Goal: Transaction & Acquisition: Purchase product/service

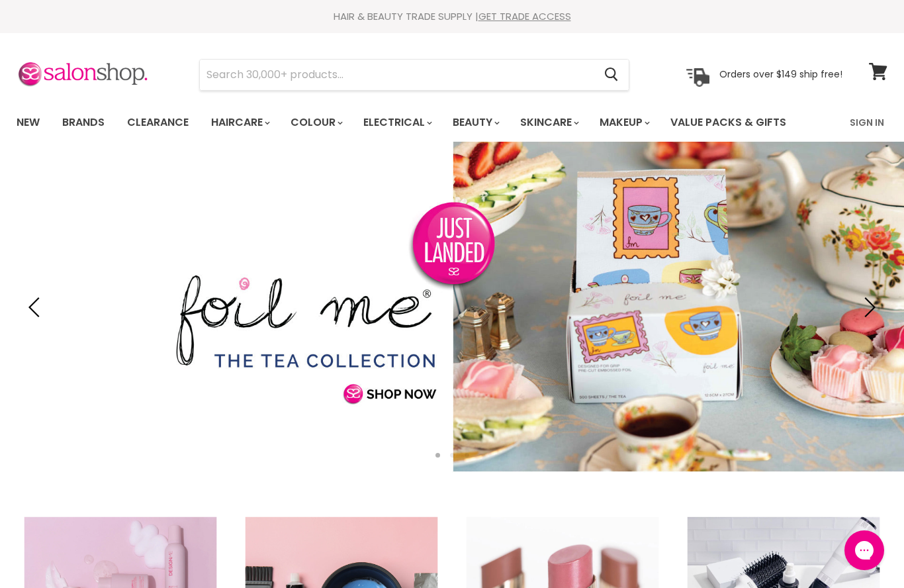
click at [864, 130] on link "Sign In" at bounding box center [867, 123] width 50 height 28
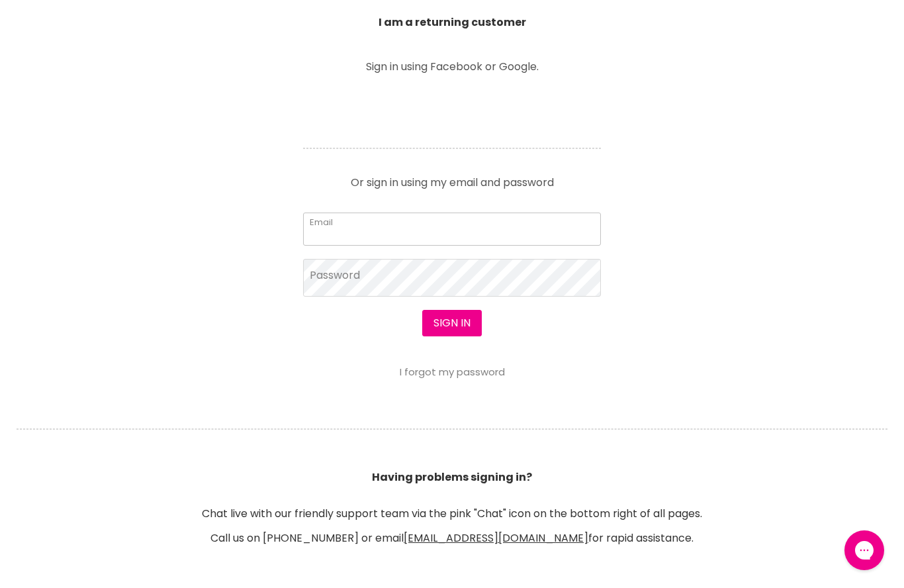
click at [329, 230] on input "Email" at bounding box center [452, 228] width 298 height 33
type input "midwayhairandbeauty@hotmail.com"
click at [339, 279] on div at bounding box center [452, 294] width 904 height 588
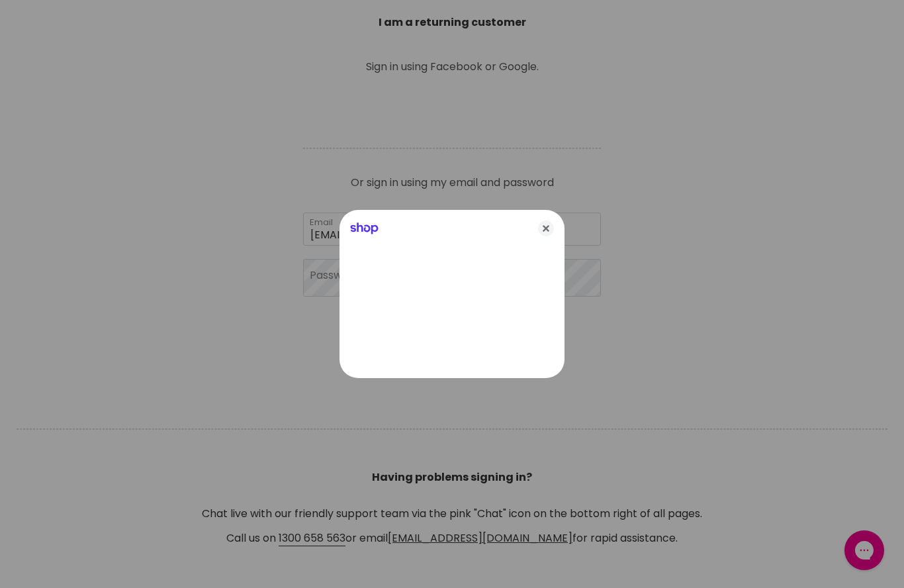
click at [551, 236] on icon "Close" at bounding box center [546, 228] width 16 height 16
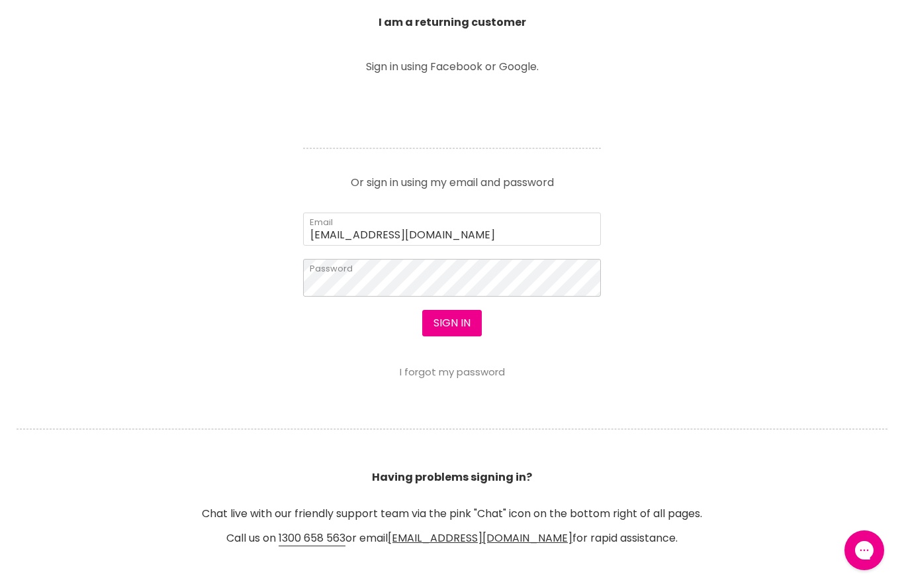
scroll to position [480, 0]
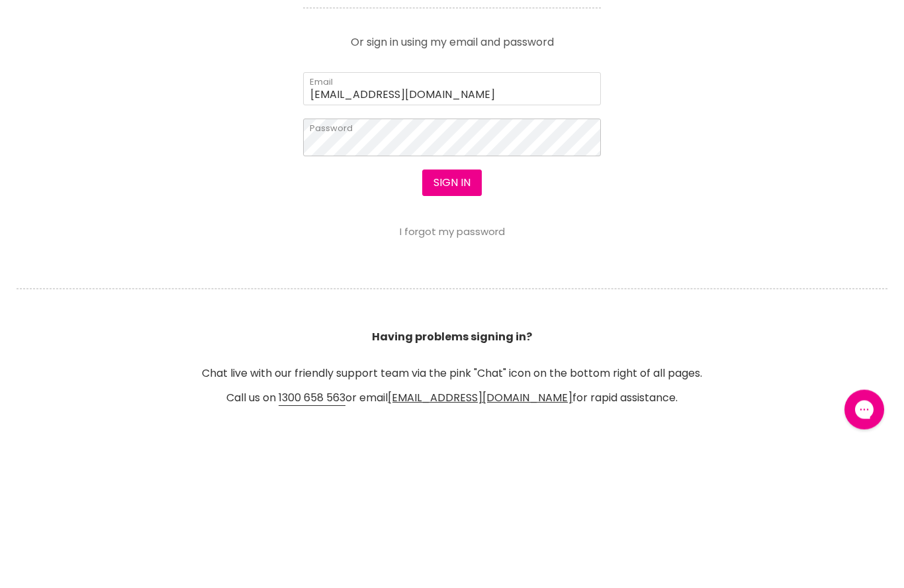
click at [451, 310] on button "Sign in" at bounding box center [452, 323] width 60 height 26
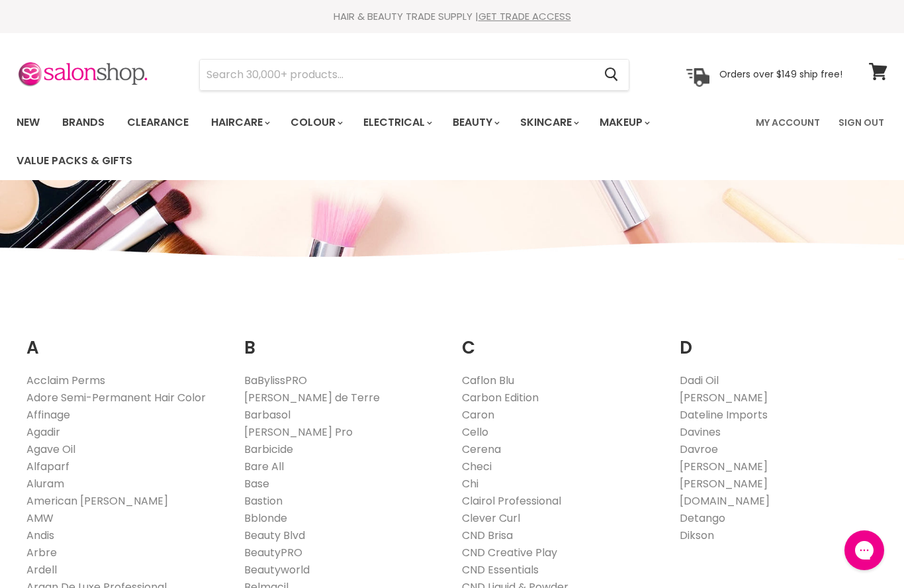
click at [546, 502] on link "Clairol Professional" at bounding box center [511, 500] width 99 height 15
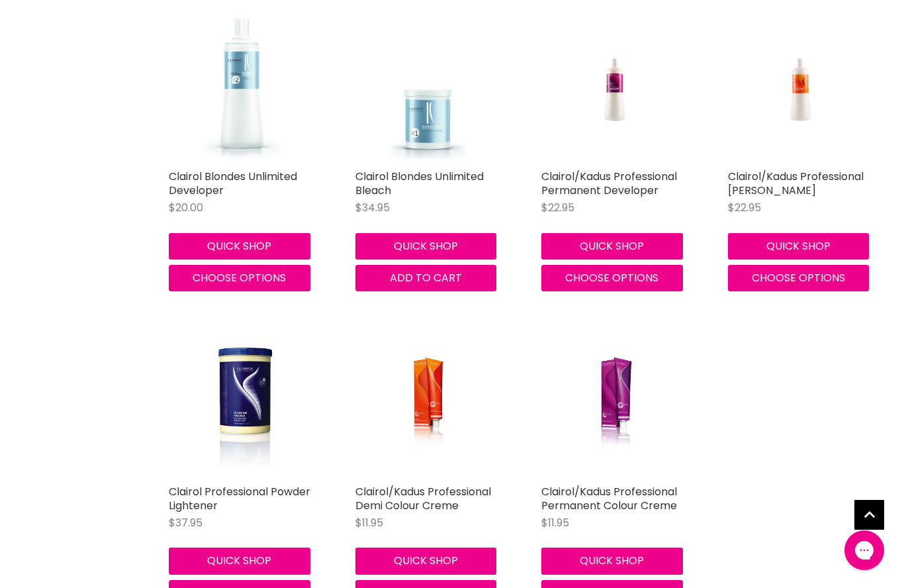
scroll to position [463, 0]
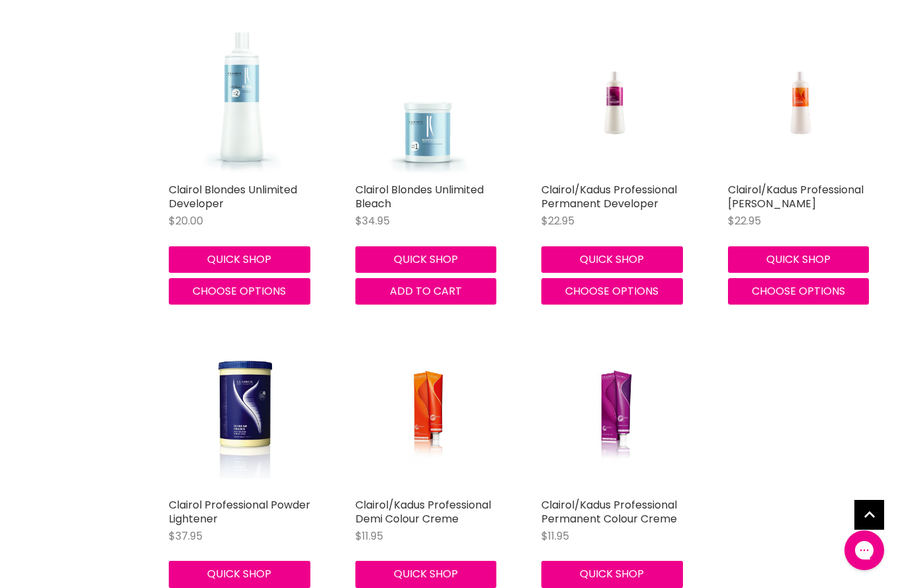
click at [612, 506] on link "Clairol/Kadus Professional Permanent Colour Creme" at bounding box center [609, 511] width 136 height 29
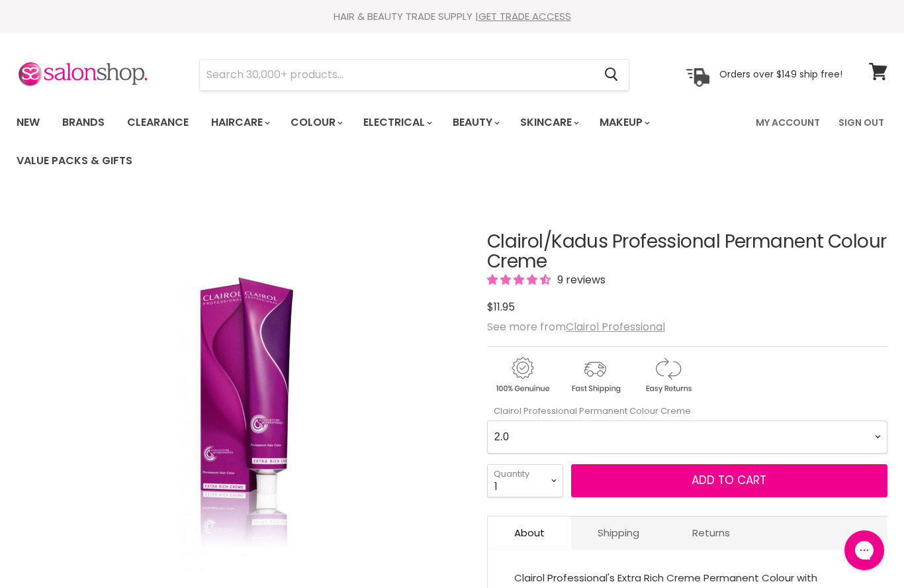
click at [369, 400] on img "Clairol/Kadus Professional Permanent Colour Creme image. Click or Scroll to Zoo…" at bounding box center [240, 422] width 299 height 449
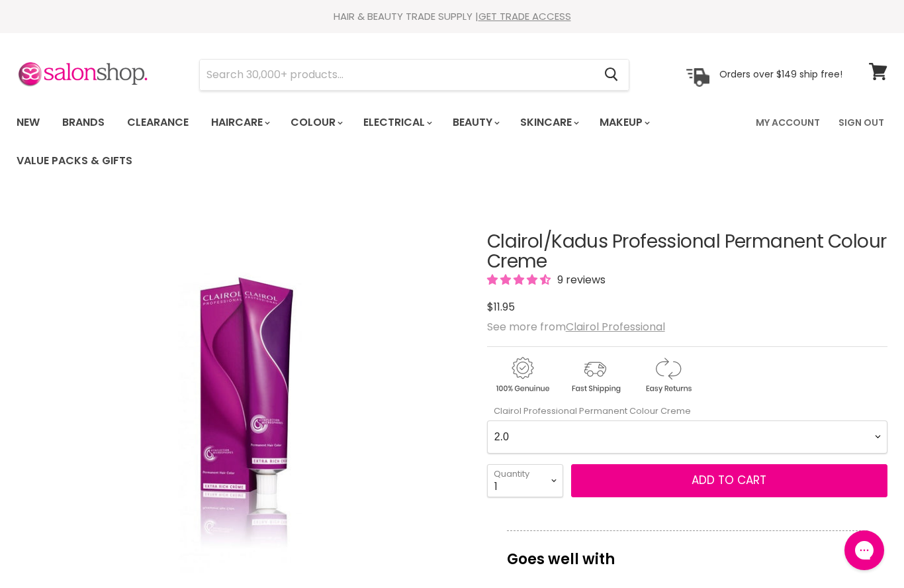
click at [877, 430] on Creme-0-0 "2.0 2.8 3.0 3.6 4.0 4.07 4.65 4.71 4.75 4.77 5.0 5.07 5.1 5.46 5.5 5.6 5.7 5.71…" at bounding box center [687, 436] width 400 height 33
select Creme-0-0 "6.46"
click at [555, 484] on select "1 2 3 4 5 6 7 8 9 10+" at bounding box center [525, 480] width 76 height 33
select select "4"
type input "4"
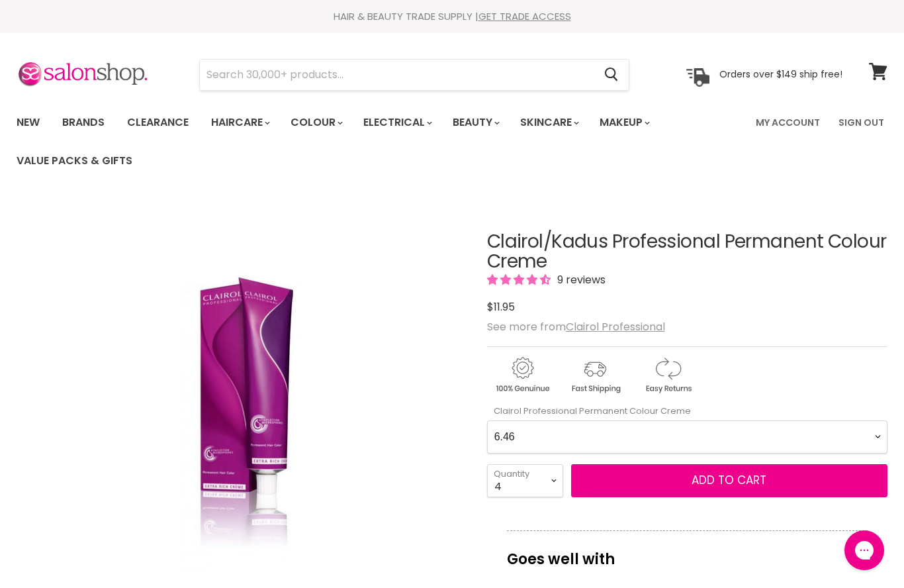
click at [751, 487] on span "Add to cart" at bounding box center [729, 480] width 75 height 16
click at [714, 475] on span "Add to cart" at bounding box center [729, 480] width 75 height 16
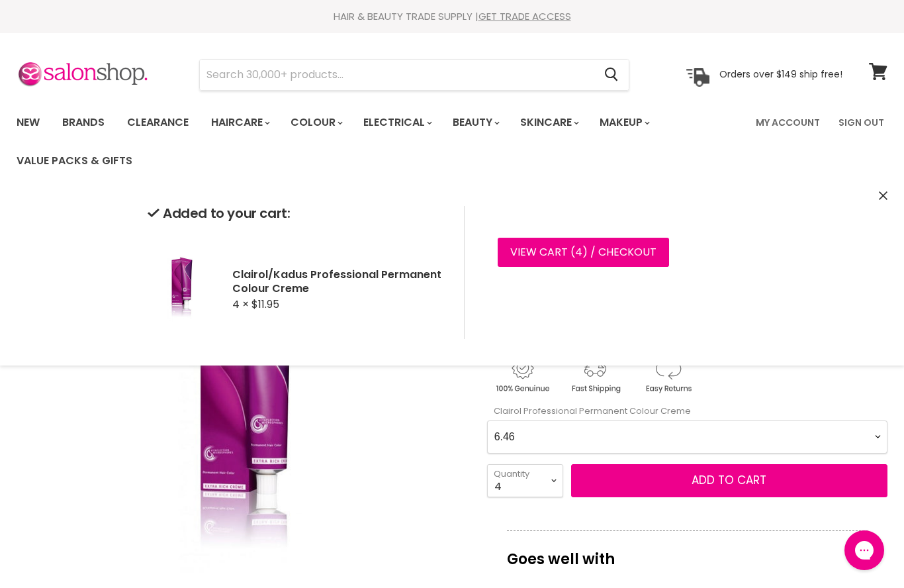
click at [874, 424] on Creme-0-0 "2.0 2.8 3.0 3.6 4.0 4.07 4.65 4.71 4.75 4.77 5.0 5.07 5.1 5.46 5.5 5.6 5.7 5.71…" at bounding box center [687, 436] width 400 height 33
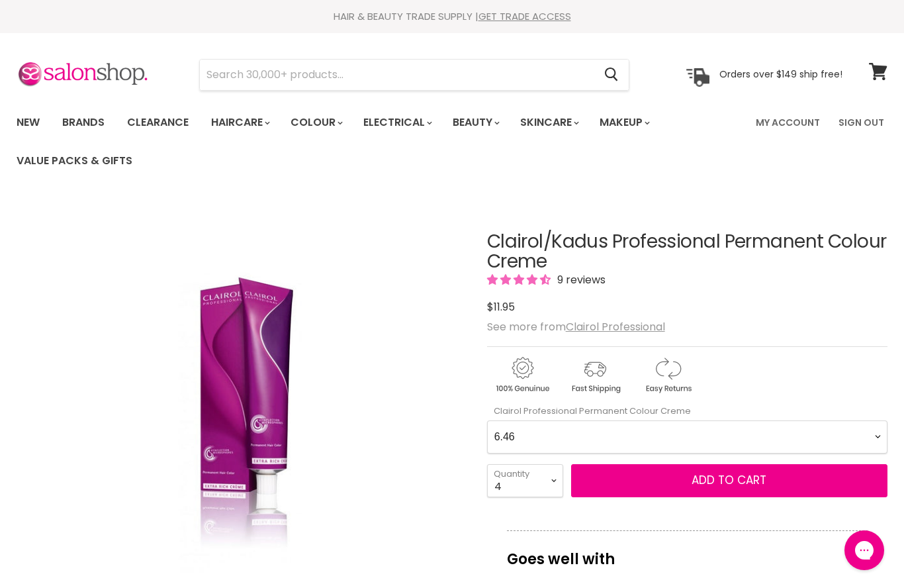
scroll to position [198, 0]
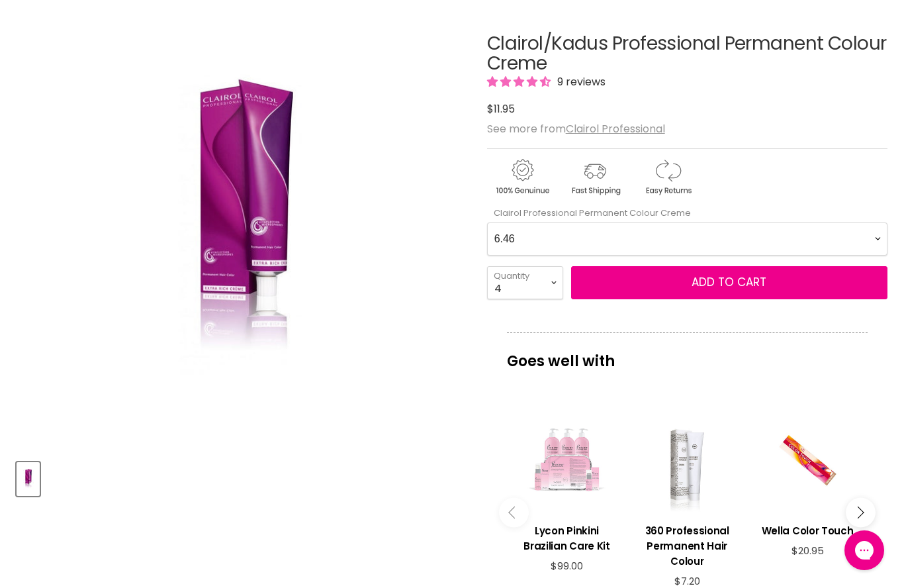
click at [875, 436] on div "Goes well with imageUrl Lycon Pinkini Brazilian Care Kit $99.00 imageUrl 360 Pr…" at bounding box center [687, 483] width 400 height 303
click at [868, 234] on Creme-0-0 "2.0 2.8 3.0 3.6 4.0 4.07 4.65 4.71 4.75 4.77 5.0 5.07 5.1 5.46 5.5 5.6 5.7 5.71…" at bounding box center [687, 238] width 400 height 33
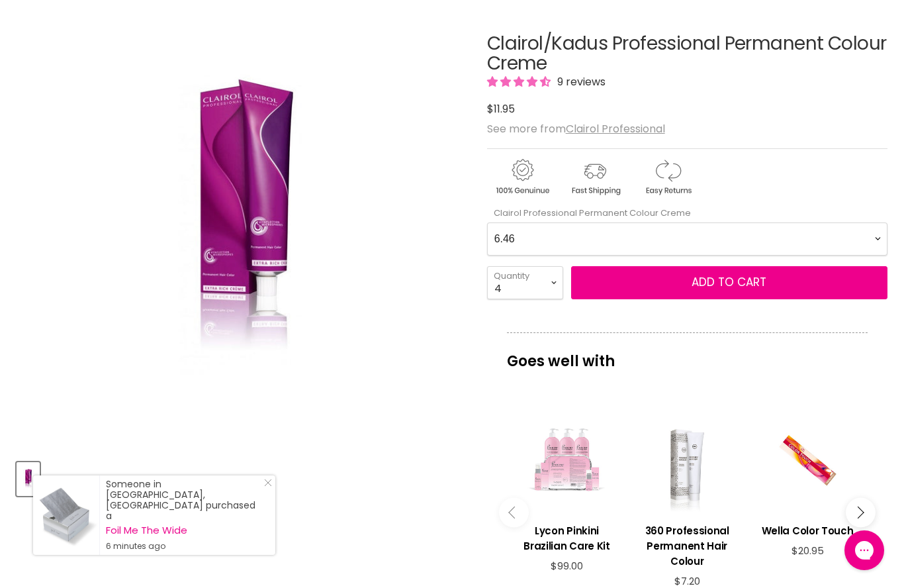
select Creme-0-0 "5.0"
click at [539, 284] on select "1 2 3 4 5 6 7 8 9 10+" at bounding box center [525, 282] width 76 height 33
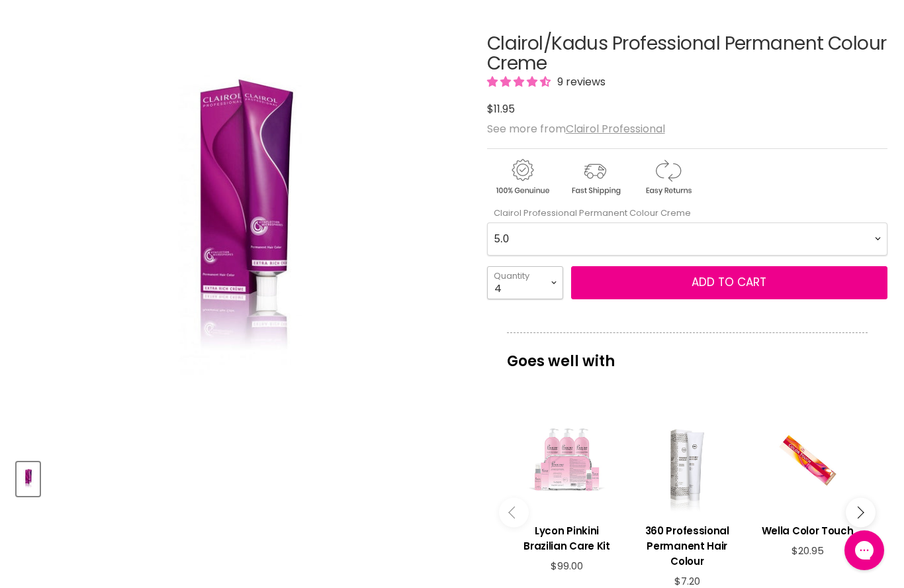
select select "6"
type input "6"
click at [649, 295] on button "Add to cart" at bounding box center [729, 282] width 316 height 33
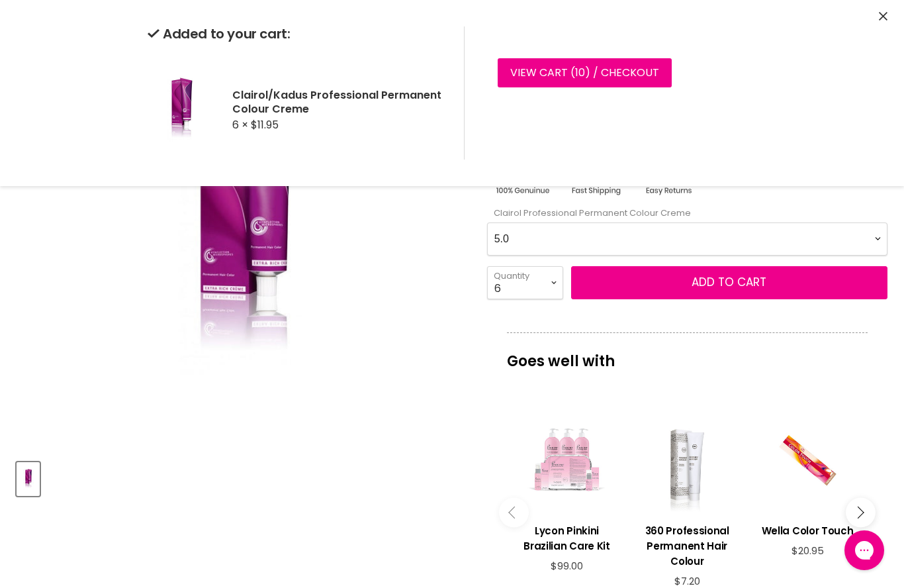
click at [634, 62] on link "View cart ( 10 ) / Checkout" at bounding box center [585, 72] width 174 height 29
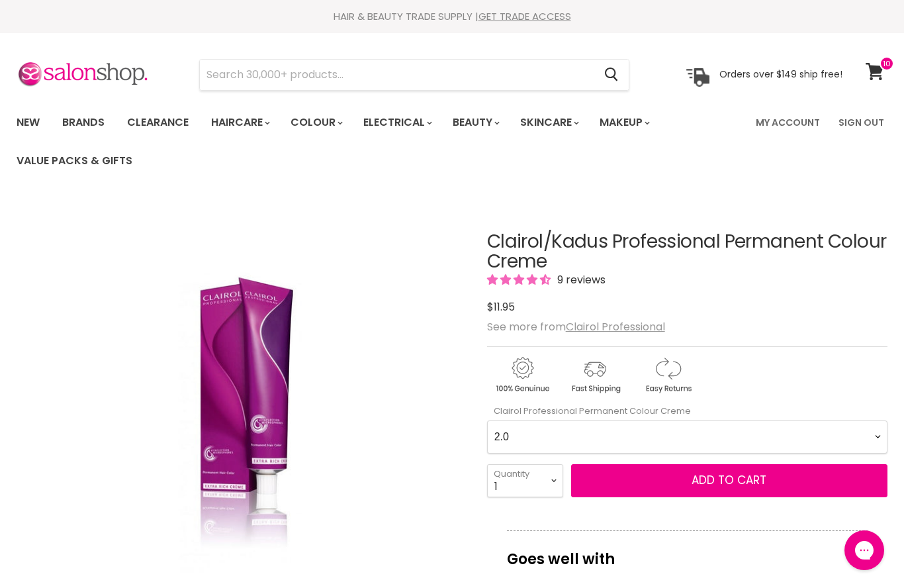
click at [879, 430] on Creme-0-0 "2.0 2.8 3.0 3.6 4.0 4.07 4.65 4.71 4.75 4.77 5.0 5.07 5.1 5.46 5.5 5.6 5.7 5.71…" at bounding box center [687, 436] width 400 height 33
select Creme-0-0 "5.75"
click at [554, 477] on select "1 2 3 4 5 6 7 8 9 10+" at bounding box center [525, 480] width 76 height 33
select select "5"
type input "5"
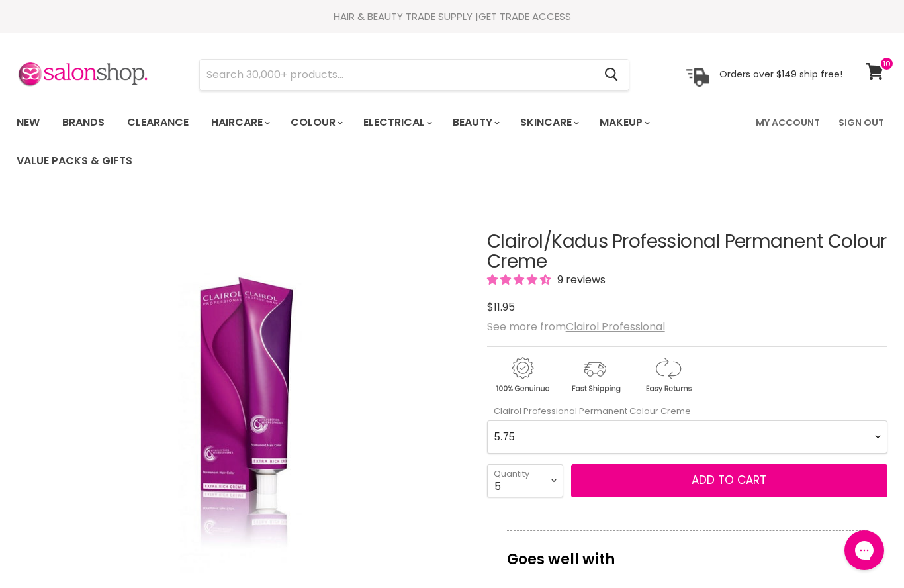
click at [700, 483] on span "Add to cart" at bounding box center [729, 480] width 75 height 16
click at [708, 475] on span "Add to cart" at bounding box center [729, 480] width 75 height 16
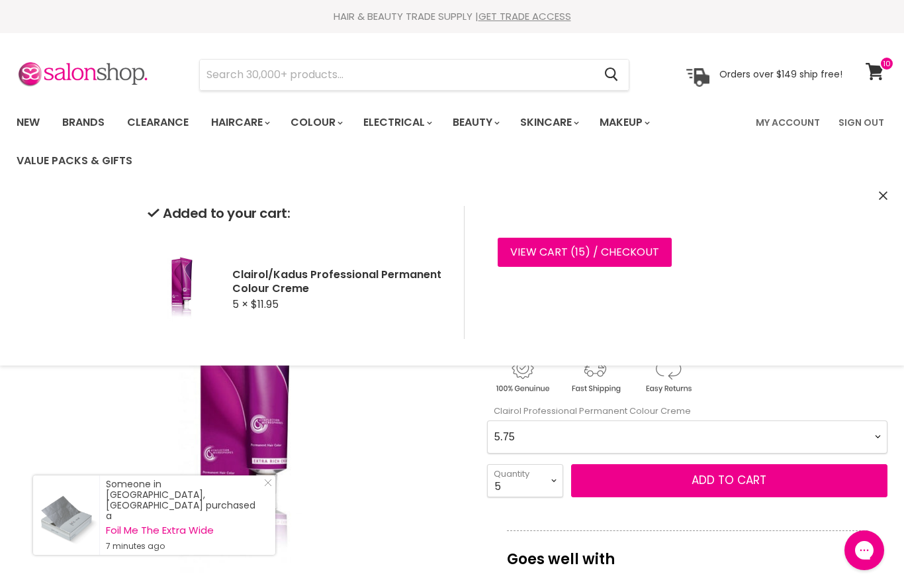
click at [871, 438] on Creme-0-0 "2.0 2.8 3.0 3.6 4.0 4.07 4.65 4.71 4.75 4.77 5.0 5.07 5.1 5.46 5.5 5.6 5.7 5.71…" at bounding box center [687, 436] width 400 height 33
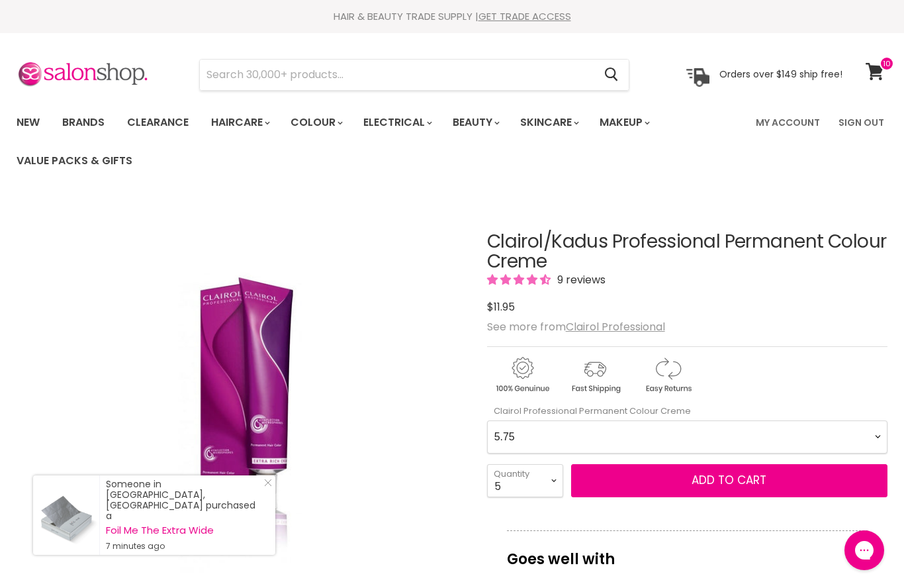
scroll to position [198, 0]
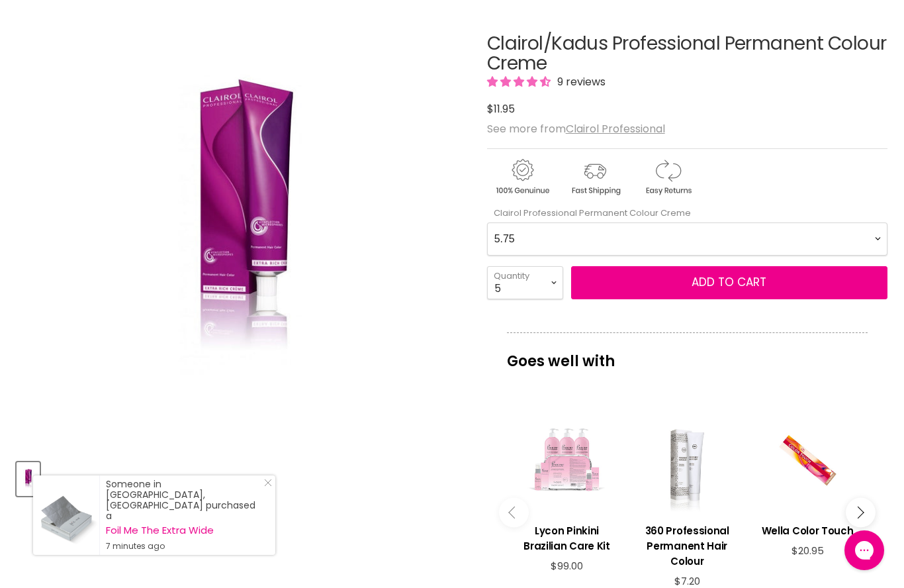
click at [877, 233] on Creme-0-0 "2.0 2.8 3.0 3.6 4.0 4.07 4.65 4.71 4.75 4.77 5.0 5.07 5.1 5.46 5.5 5.6 5.7 5.71…" at bounding box center [687, 238] width 400 height 33
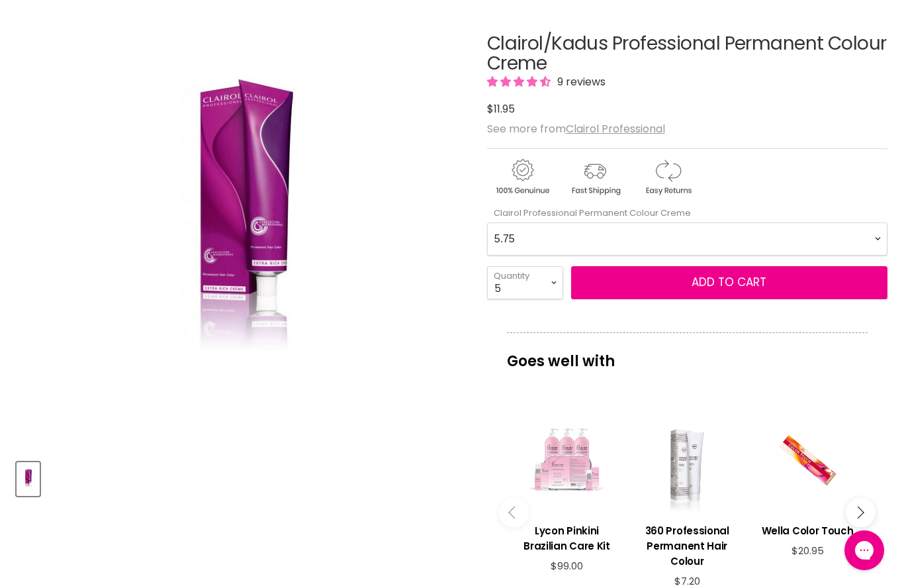
select Creme-0-0 "8.41"
click at [542, 279] on select "1 2 3 4 5 6 7 8 9 10+" at bounding box center [525, 282] width 76 height 33
select select "4"
type input "4"
click at [675, 272] on button "Add to cart" at bounding box center [729, 282] width 316 height 33
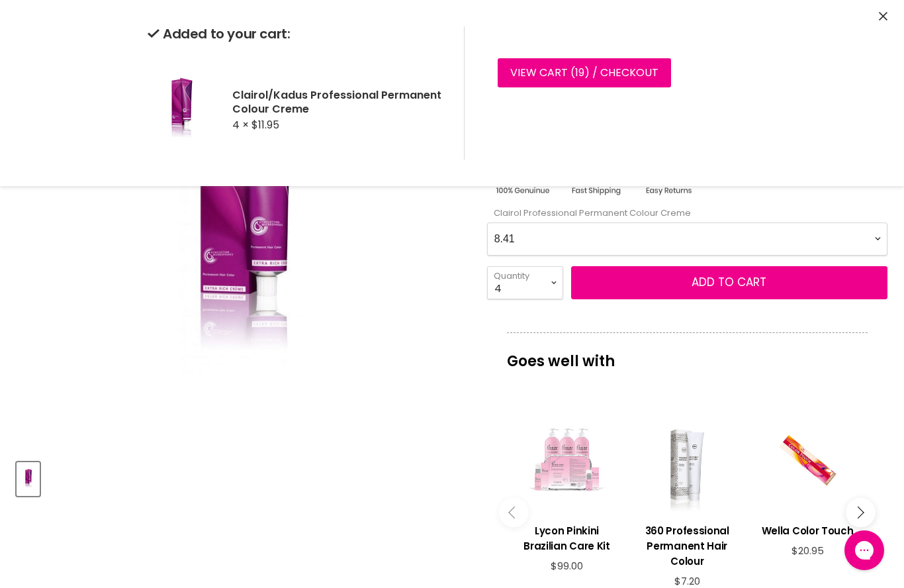
click at [881, 227] on Creme-0-0 "2.0 2.8 3.0 3.6 4.0 4.07 4.65 4.71 4.75 4.77 5.0 5.07 5.1 5.46 5.5 5.6 5.7 5.71…" at bounding box center [687, 238] width 400 height 33
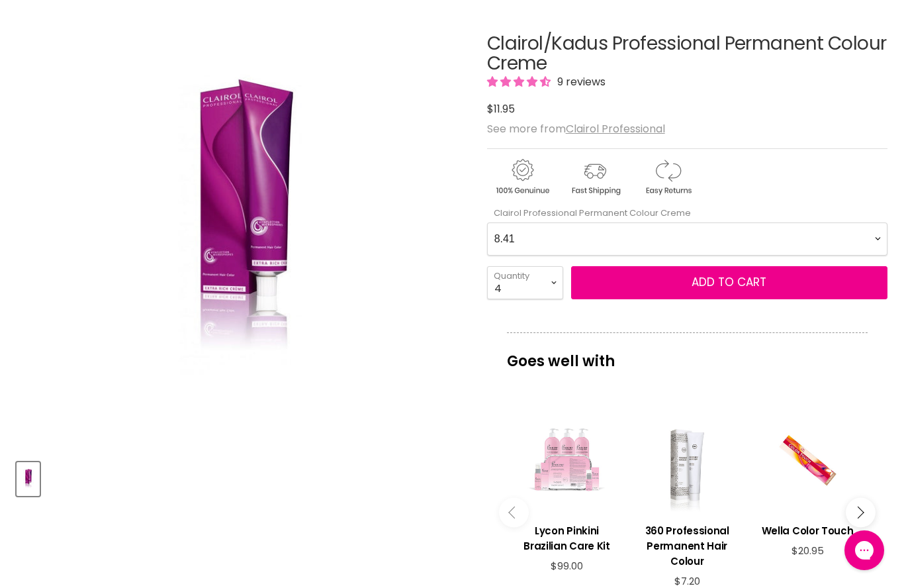
click at [877, 236] on Creme-0-0 "2.0 2.8 3.0 3.6 4.0 4.07 4.65 4.71 4.75 4.77 5.0 5.07 5.1 5.46 5.5 5.6 5.7 5.71…" at bounding box center [687, 238] width 400 height 33
click at [649, 280] on button "Add to cart" at bounding box center [729, 282] width 316 height 33
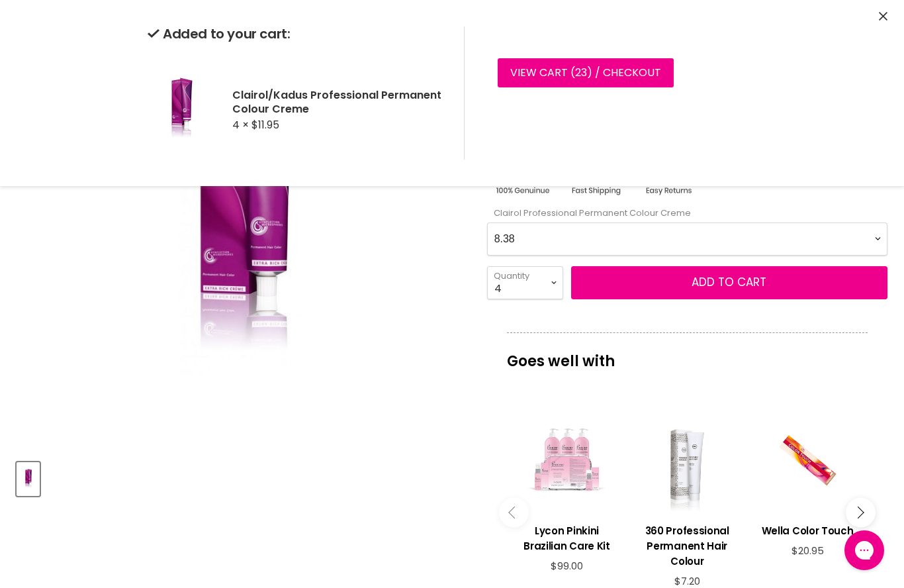
click at [391, 379] on img "Clairol/Kadus Professional Permanent Colour Creme image. Click or Scroll to Zoo…" at bounding box center [240, 224] width 299 height 449
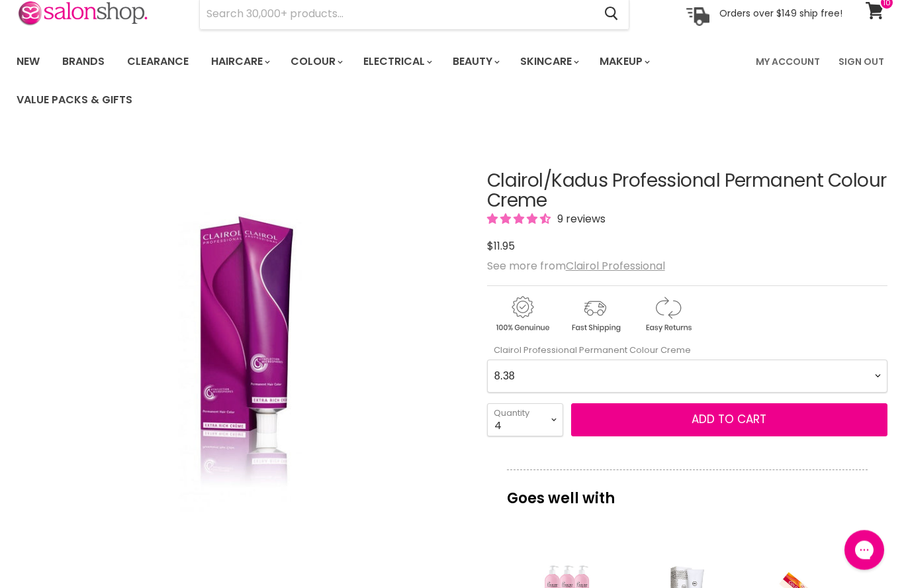
scroll to position [0, 0]
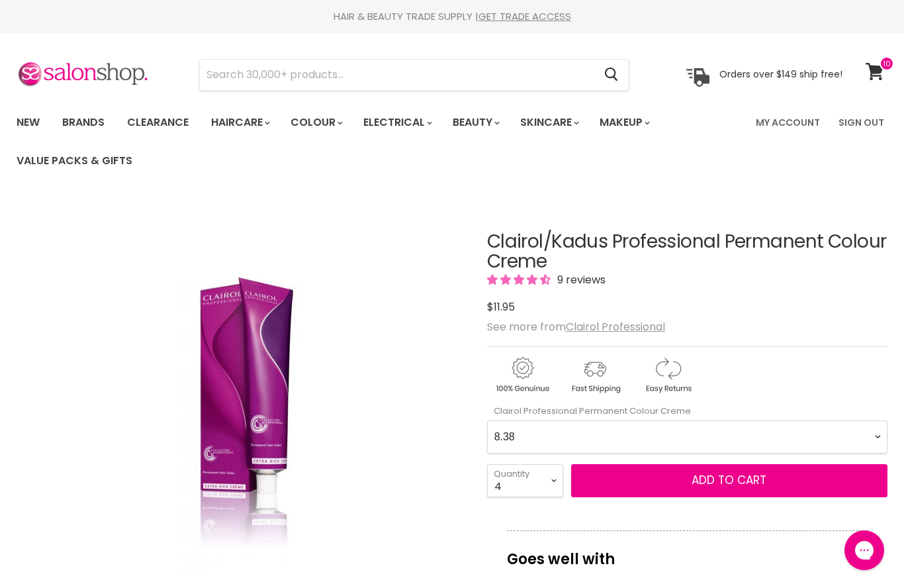
click at [870, 74] on icon at bounding box center [875, 71] width 18 height 17
click at [879, 438] on Creme-0-0 "2.0 2.8 3.0 3.6 4.0 4.07 4.65 4.71 4.75 4.77 5.0 5.07 5.1 5.46 5.5 5.6 5.7 5.71…" at bounding box center [687, 436] width 400 height 33
select Creme-0-0 "9.0"
click at [643, 481] on button "Add to cart" at bounding box center [729, 480] width 316 height 33
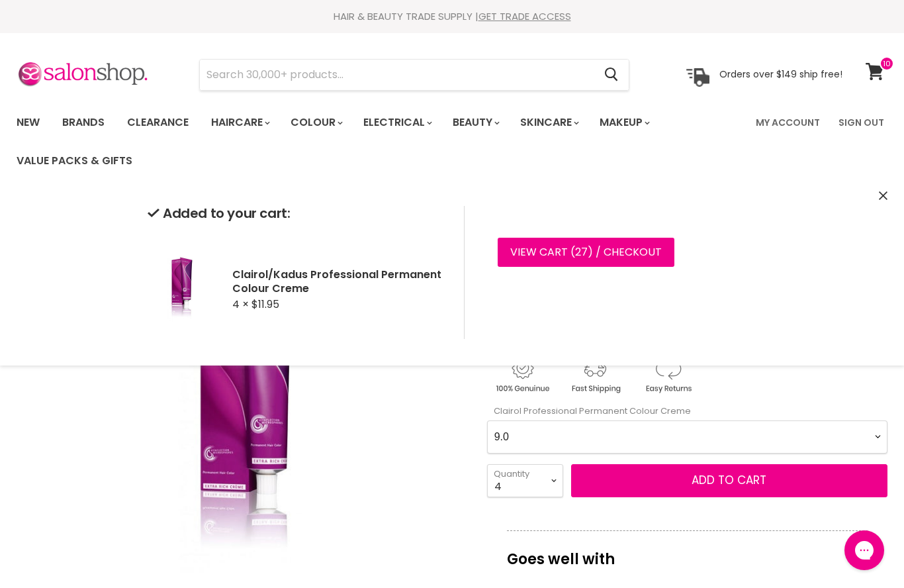
click at [578, 253] on span "27" at bounding box center [581, 251] width 13 height 15
click at [388, 463] on img "Clairol/Kadus Professional Permanent Colour Creme image. Click or Scroll to Zoo…" at bounding box center [240, 422] width 299 height 449
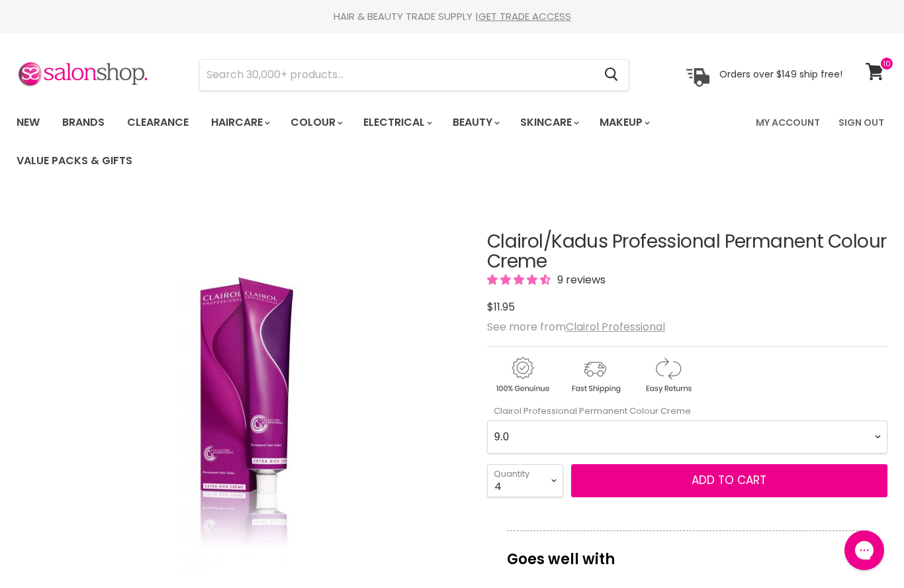
scroll to position [198, 0]
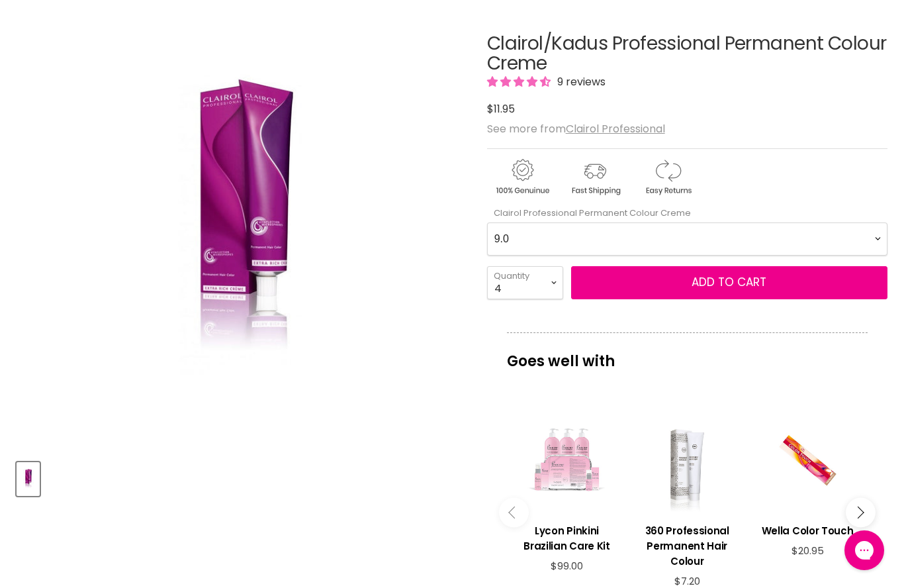
click at [872, 242] on Creme-0-0 "2.0 2.8 3.0 3.6 4.0 4.07 4.65 4.71 4.75 4.77 5.0 5.07 5.1 5.46 5.5 5.6 5.7 5.71…" at bounding box center [687, 238] width 400 height 33
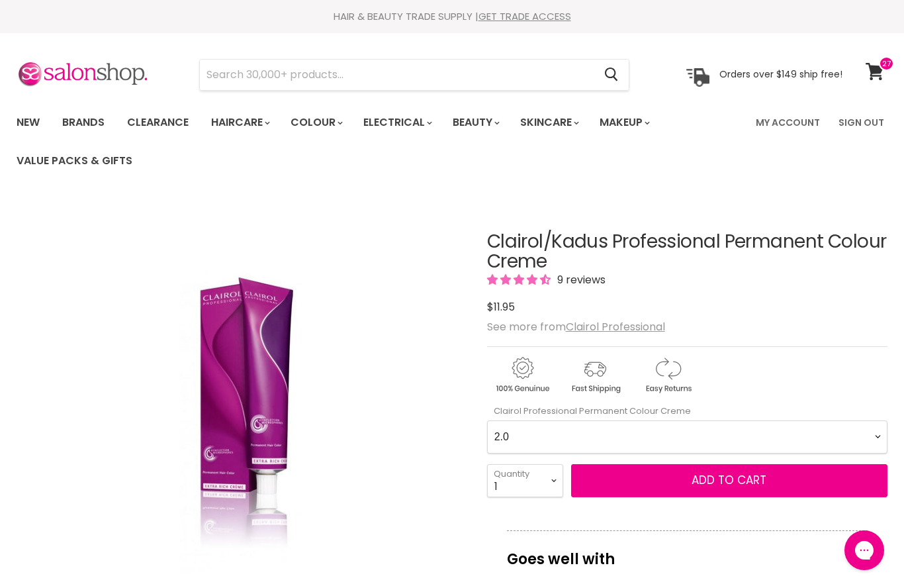
click at [881, 429] on Creme-0-0 "2.0 2.8 3.0 3.6 4.0 4.07 4.65 4.71 4.75 4.77 5.0 5.07 5.1 5.46 5.5 5.6 5.7 5.71…" at bounding box center [687, 436] width 400 height 33
